Goal: Task Accomplishment & Management: Complete application form

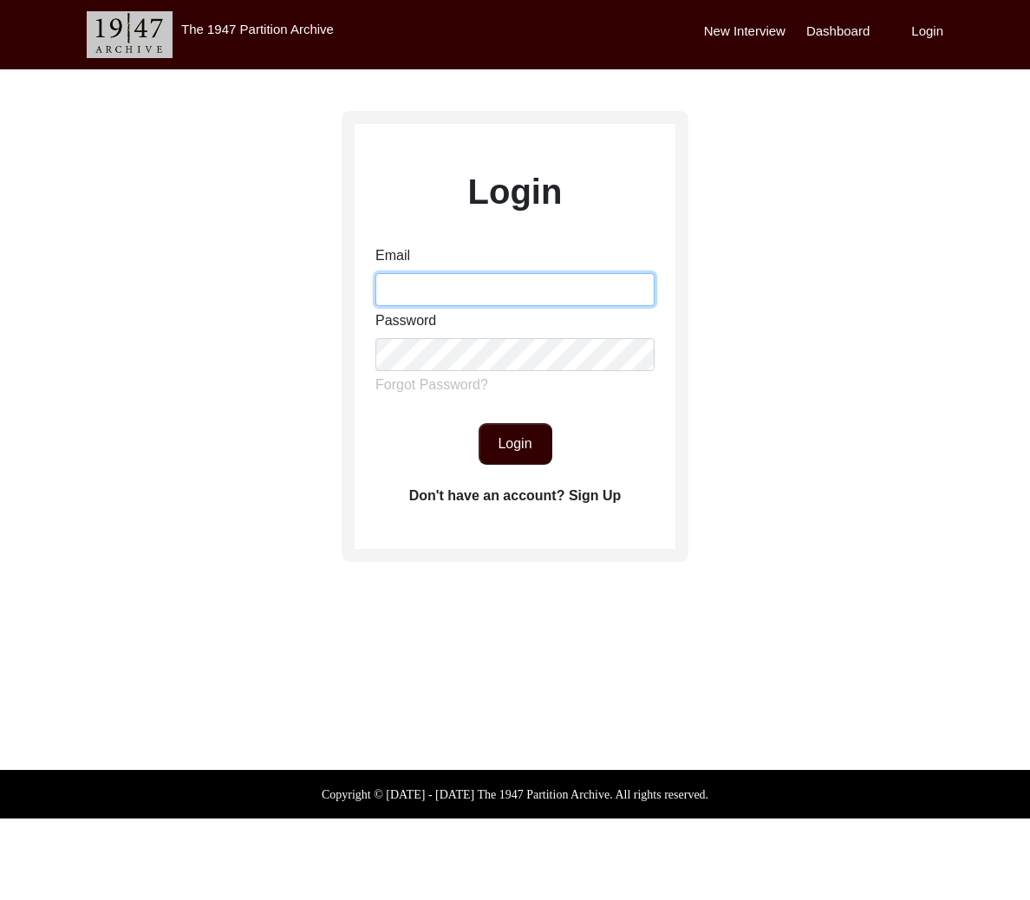
drag, startPoint x: 560, startPoint y: 288, endPoint x: 568, endPoint y: 295, distance: 10.4
click at [561, 287] on input "Email" at bounding box center [515, 289] width 279 height 33
type input "[EMAIL_ADDRESS][DOMAIN_NAME]"
click at [550, 440] on button "Login" at bounding box center [516, 444] width 74 height 42
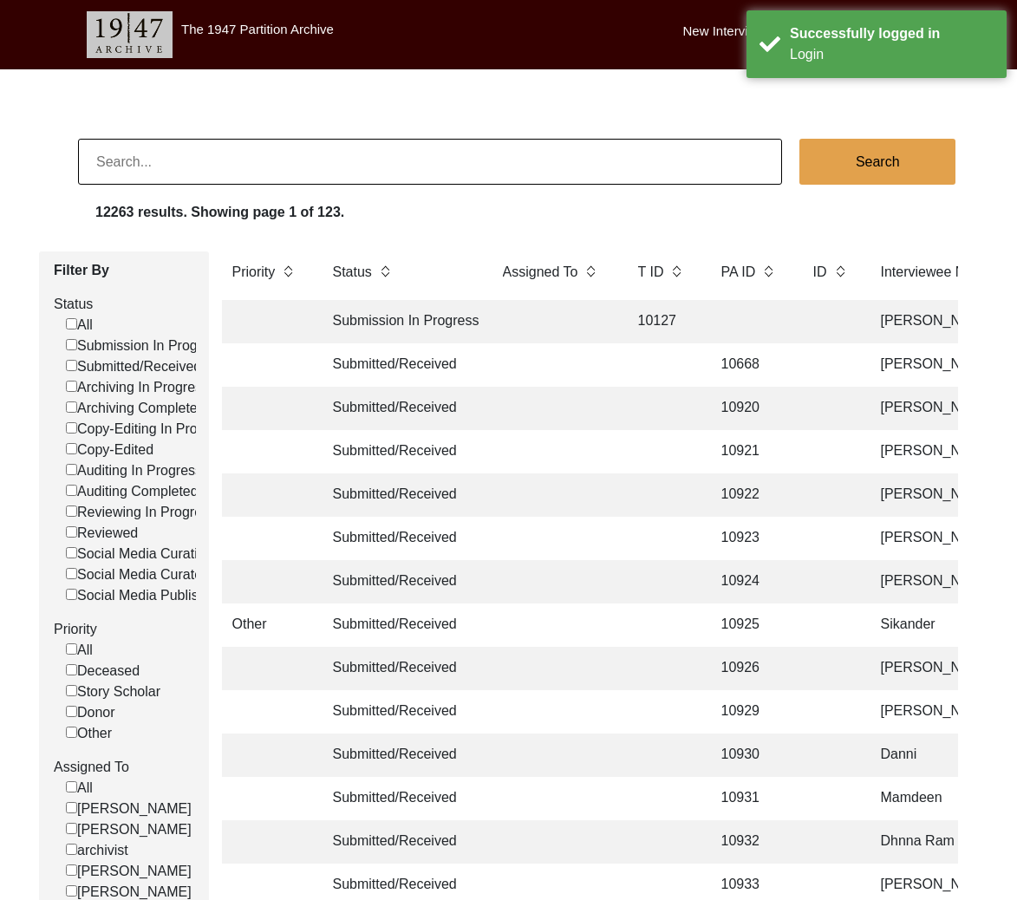
click at [337, 159] on input at bounding box center [430, 162] width 704 height 46
type input "[PERSON_NAME]"
checkbox input "false"
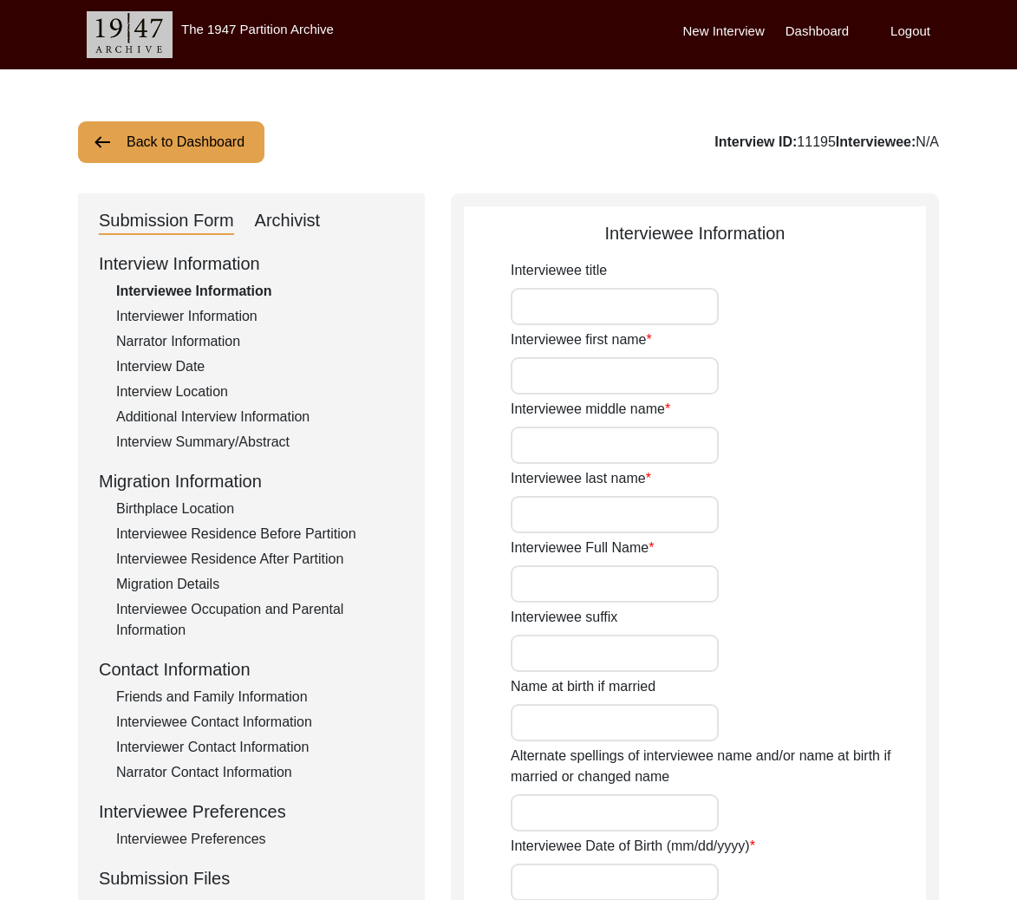
type input "Mr."
type input "Arun"
type input "N/A"
type input "Ganguly"
type input "[PERSON_NAME]"
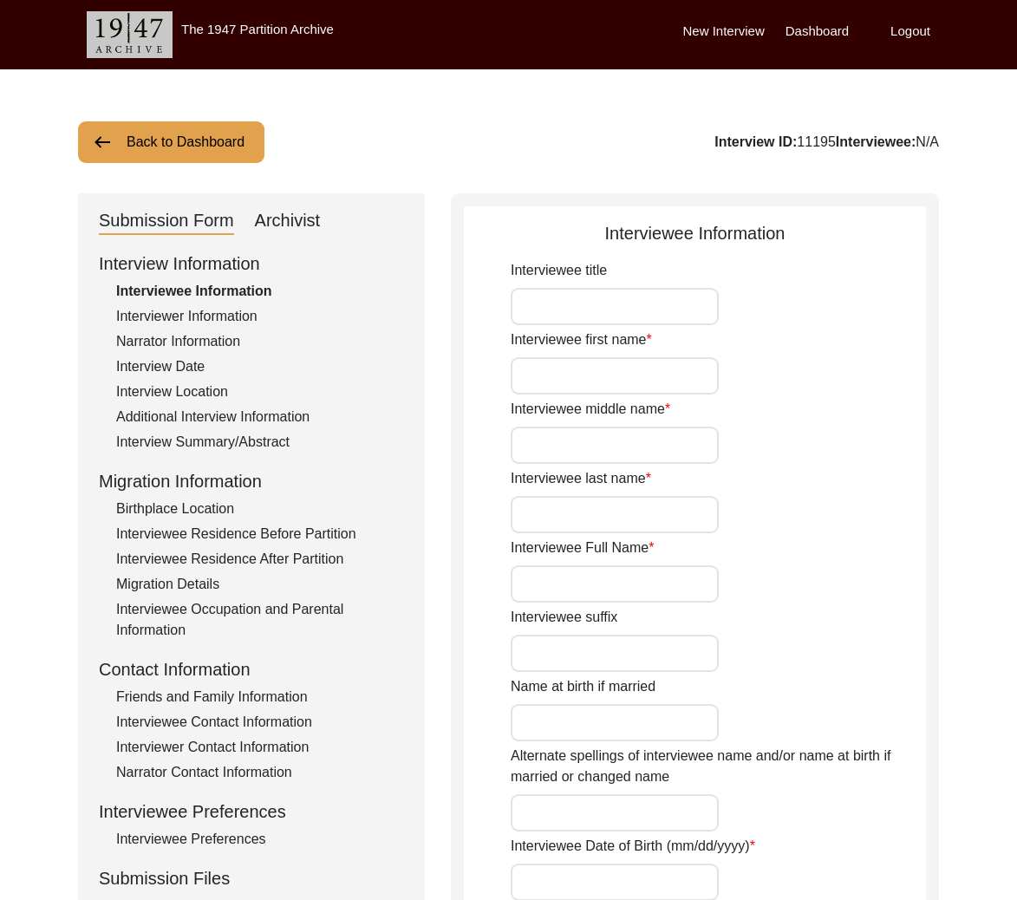
type input "[DATE]"
type input "86"
type input "[DEMOGRAPHIC_DATA]"
type input "Bengali"
type input "[DEMOGRAPHIC_DATA]"
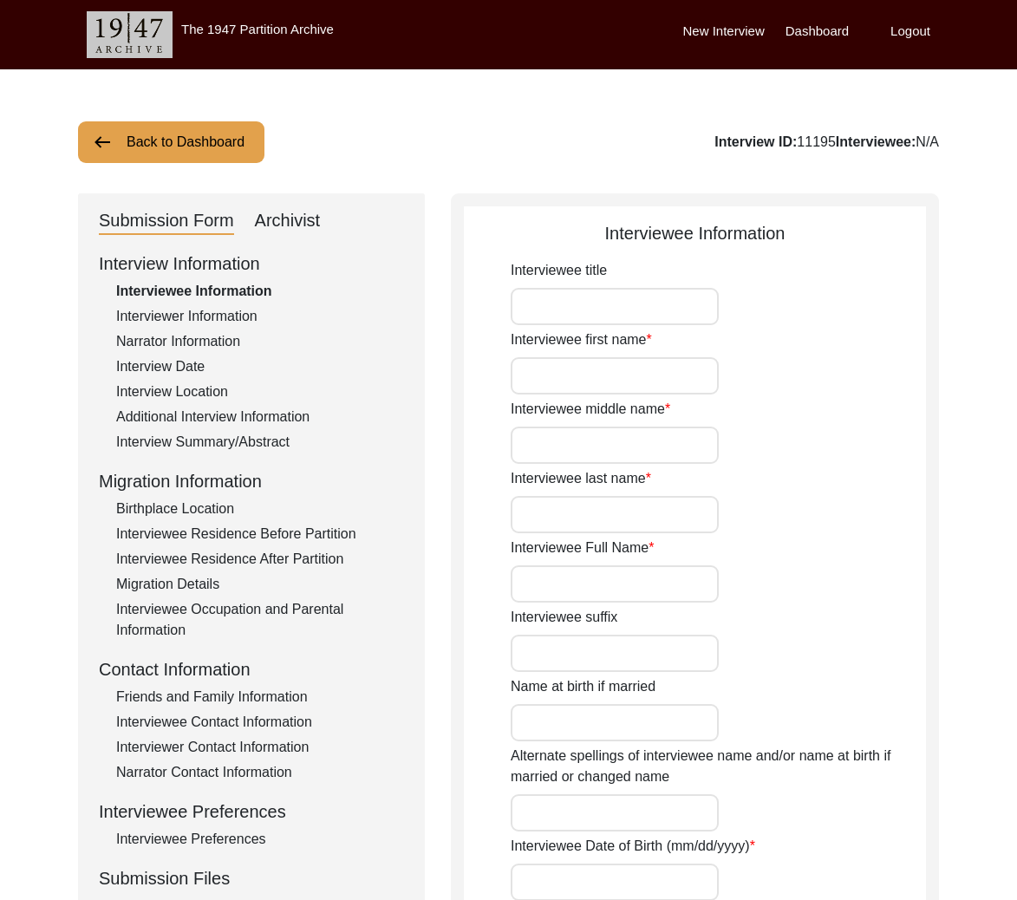
type input "Indian (Bengali)"
click at [759, 143] on div "Interview ID: 11195 Interviewee: [PERSON_NAME]" at bounding box center [782, 142] width 316 height 21
copy div "11195"
click at [913, 28] on label "Logout" at bounding box center [911, 32] width 40 height 20
